Goal: Find specific page/section: Find specific page/section

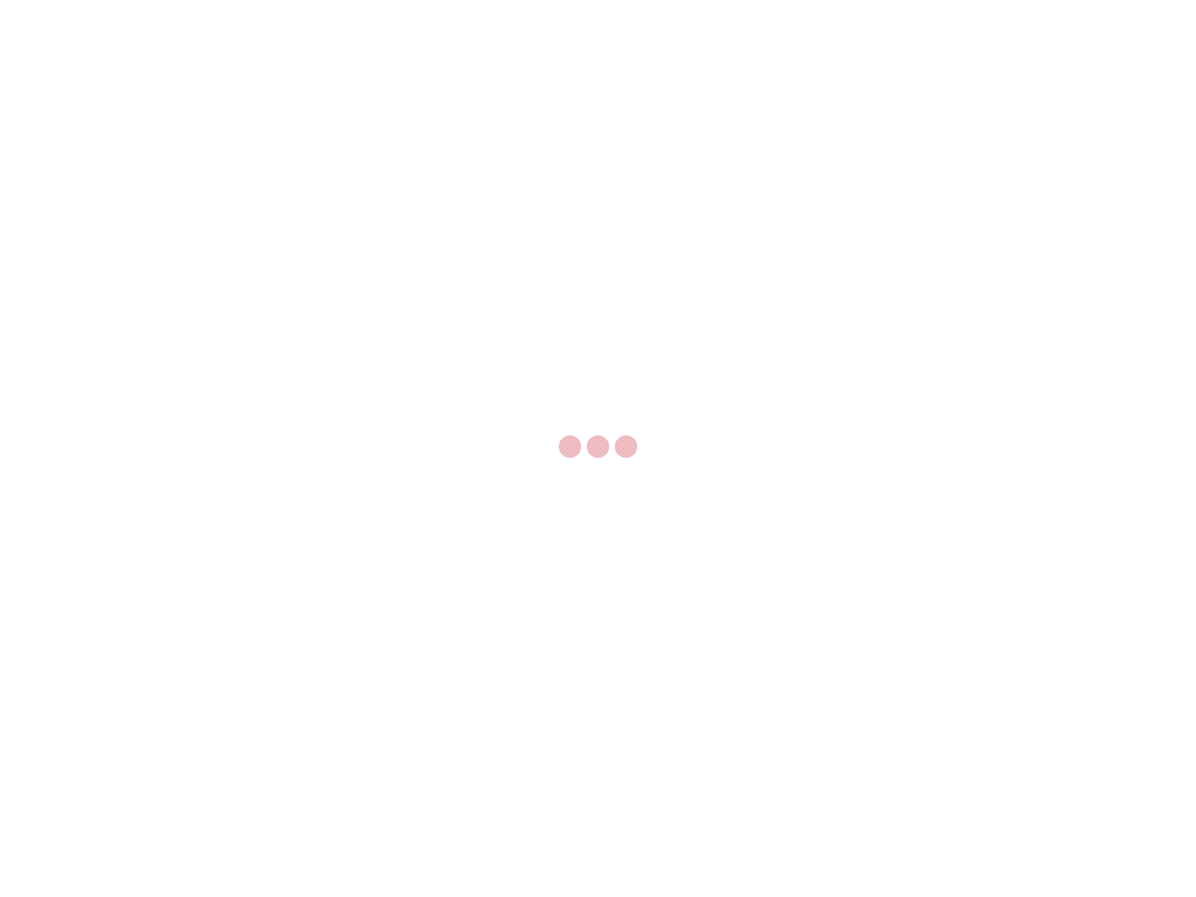
select select "US"
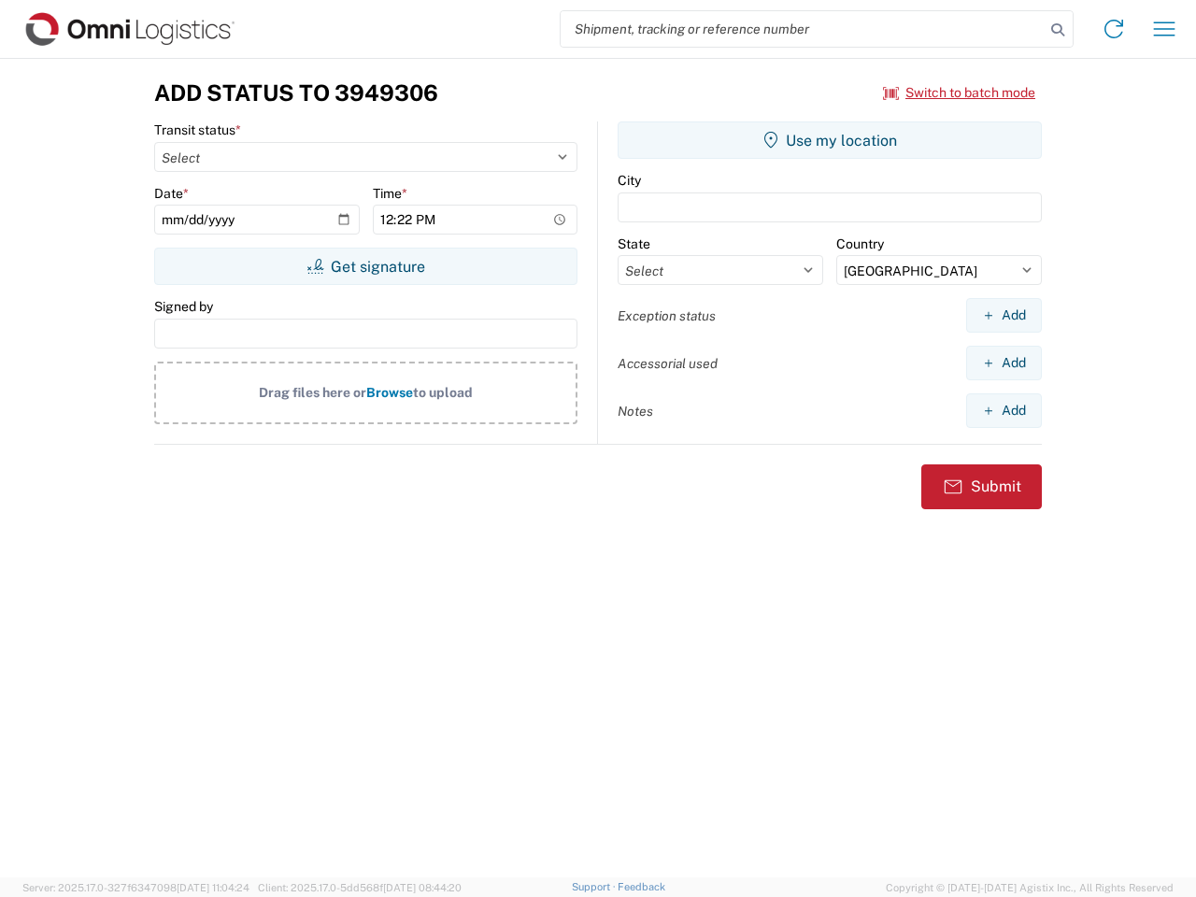
click at [803, 29] on input "search" at bounding box center [803, 29] width 484 height 36
click at [1058, 30] on icon at bounding box center [1058, 30] width 26 height 26
click at [1114, 29] on icon at bounding box center [1114, 29] width 30 height 30
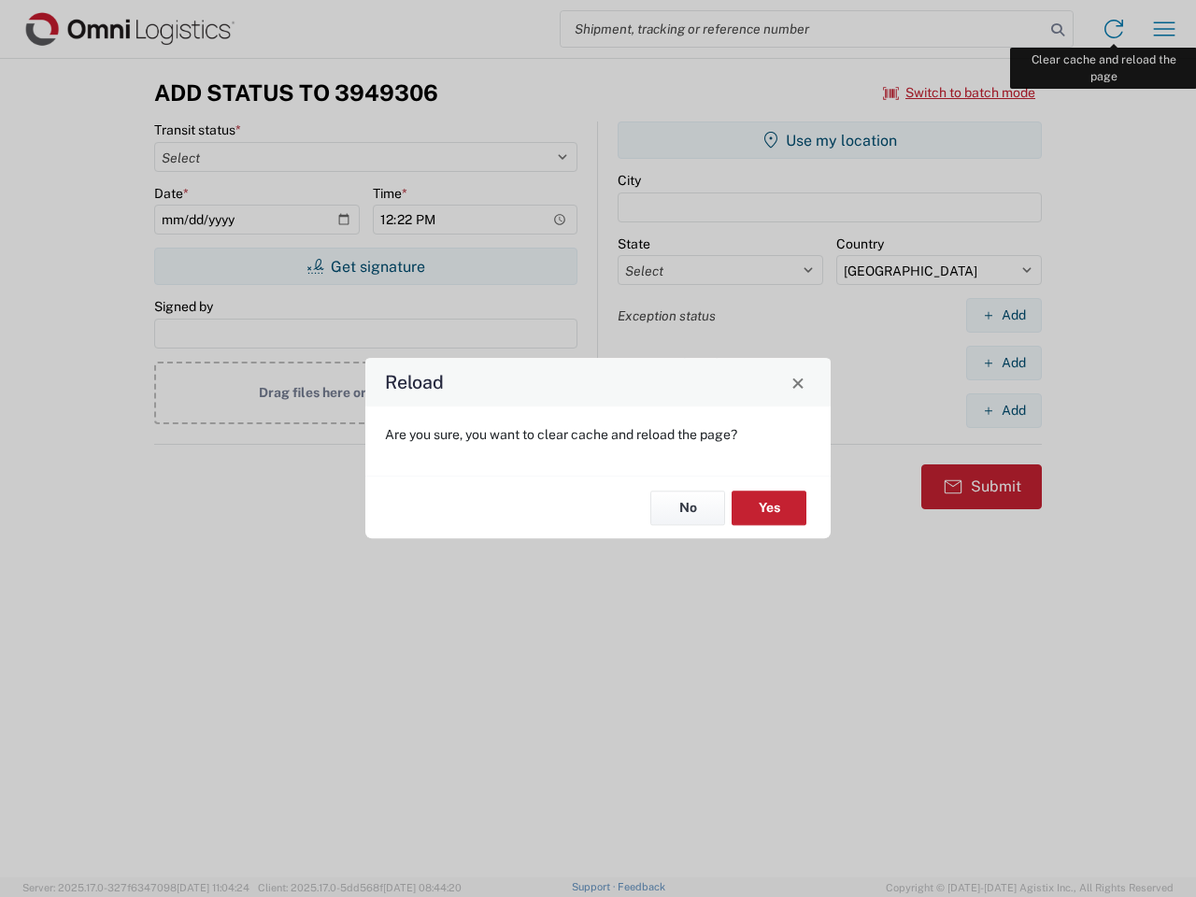
click at [1164, 29] on div "Reload Are you sure, you want to clear cache and reload the page? No Yes" at bounding box center [598, 448] width 1196 height 897
click at [960, 93] on div "Reload Are you sure, you want to clear cache and reload the page? No Yes" at bounding box center [598, 448] width 1196 height 897
click at [365, 266] on div "Reload Are you sure, you want to clear cache and reload the page? No Yes" at bounding box center [598, 448] width 1196 height 897
click at [830, 140] on div "Reload Are you sure, you want to clear cache and reload the page? No Yes" at bounding box center [598, 448] width 1196 height 897
click at [1004, 315] on div "Reload Are you sure, you want to clear cache and reload the page? No Yes" at bounding box center [598, 448] width 1196 height 897
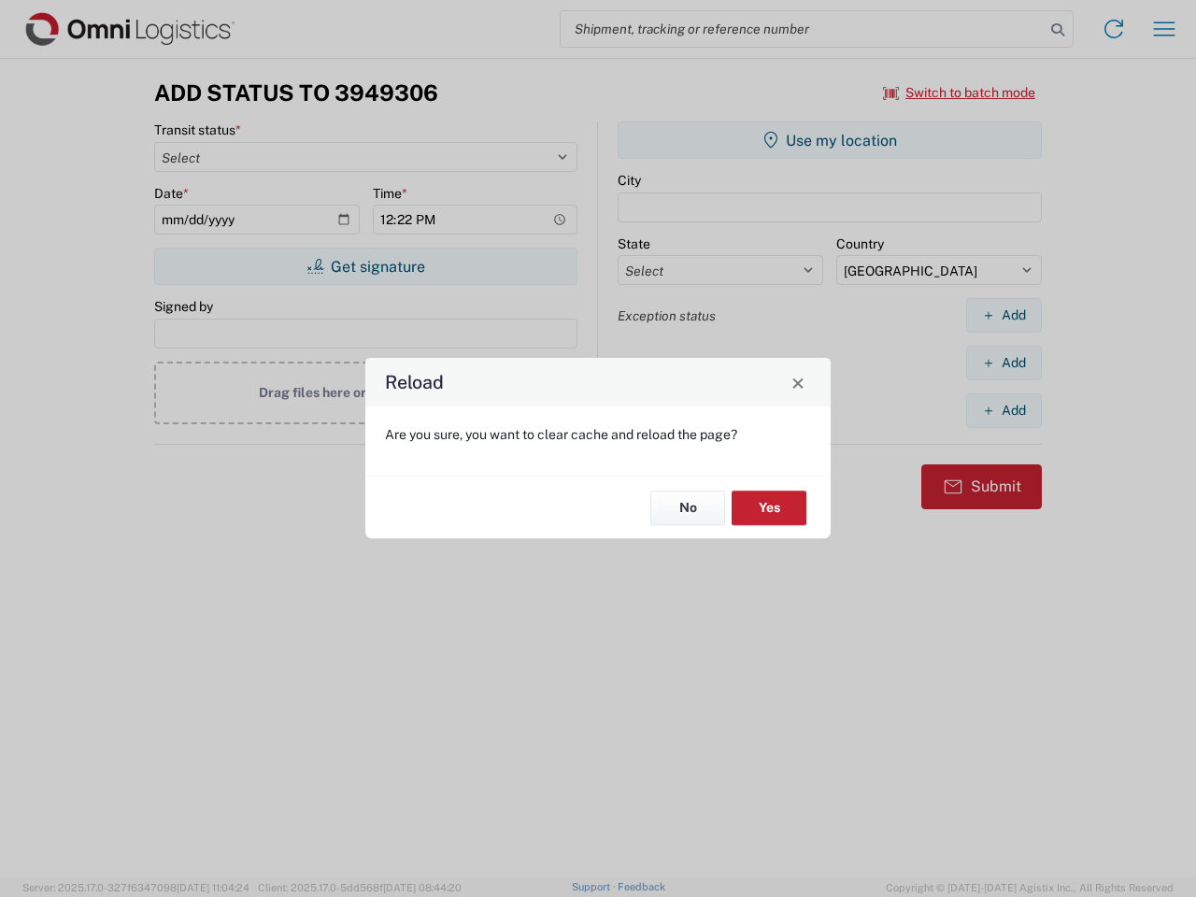
click at [1004, 363] on div "Reload Are you sure, you want to clear cache and reload the page? No Yes" at bounding box center [598, 448] width 1196 height 897
click at [1004, 410] on div "Reload Are you sure, you want to clear cache and reload the page? No Yes" at bounding box center [598, 448] width 1196 height 897
